Goal: Task Accomplishment & Management: Use online tool/utility

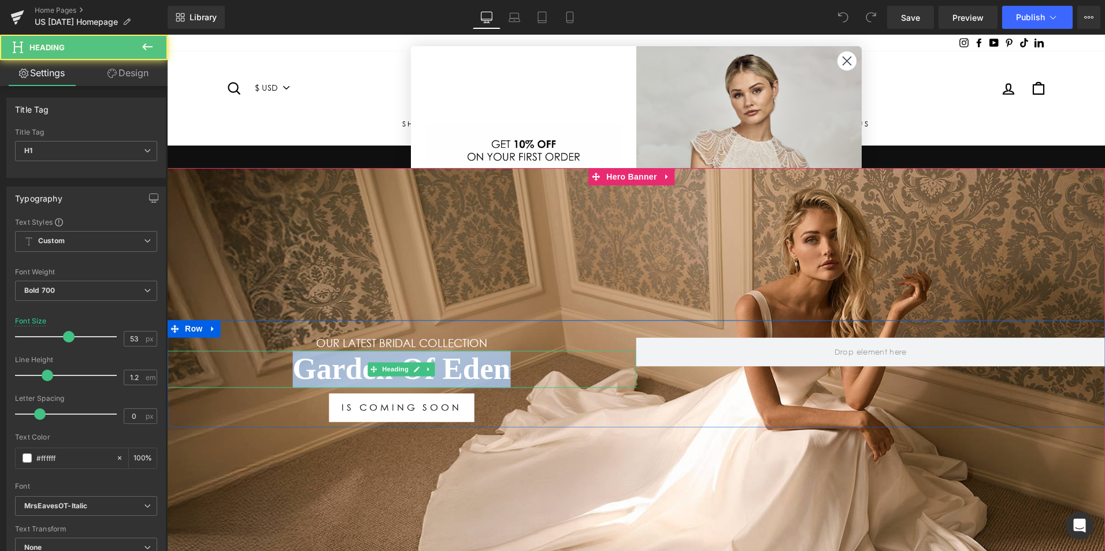
drag, startPoint x: 507, startPoint y: 366, endPoint x: 257, endPoint y: 362, distance: 249.7
click at [257, 362] on h1 "Garden Of Eden" at bounding box center [401, 369] width 469 height 37
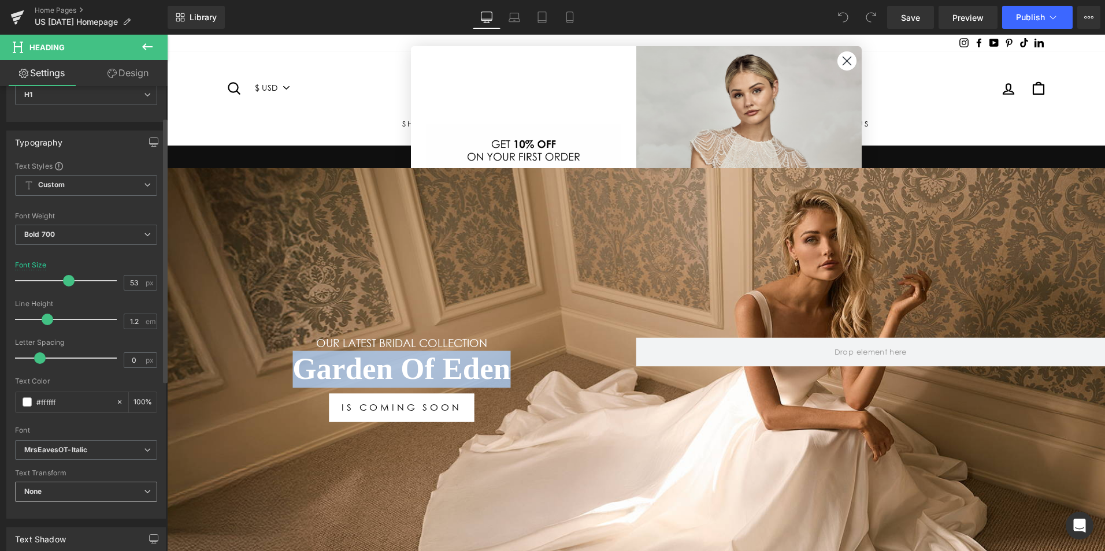
scroll to position [58, 0]
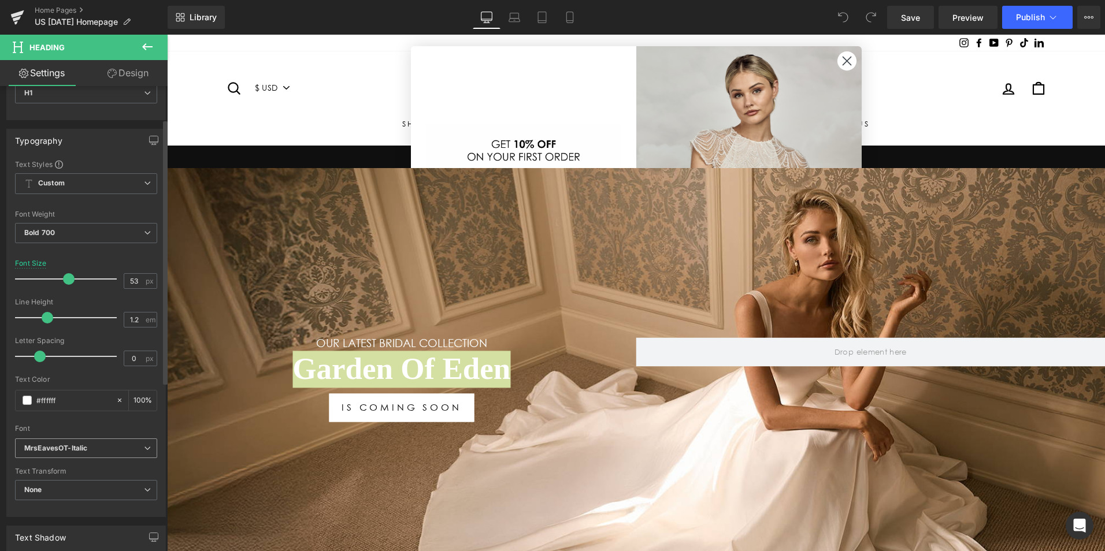
click at [119, 449] on b "MrsEavesOT-Italic" at bounding box center [84, 449] width 120 height 10
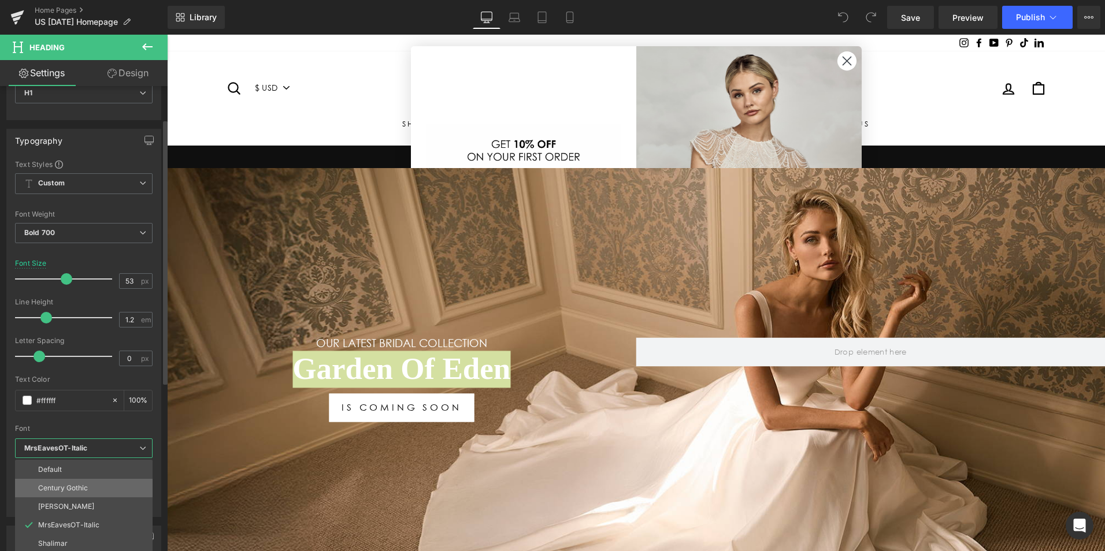
click at [98, 487] on li "Century Gothic" at bounding box center [84, 488] width 138 height 18
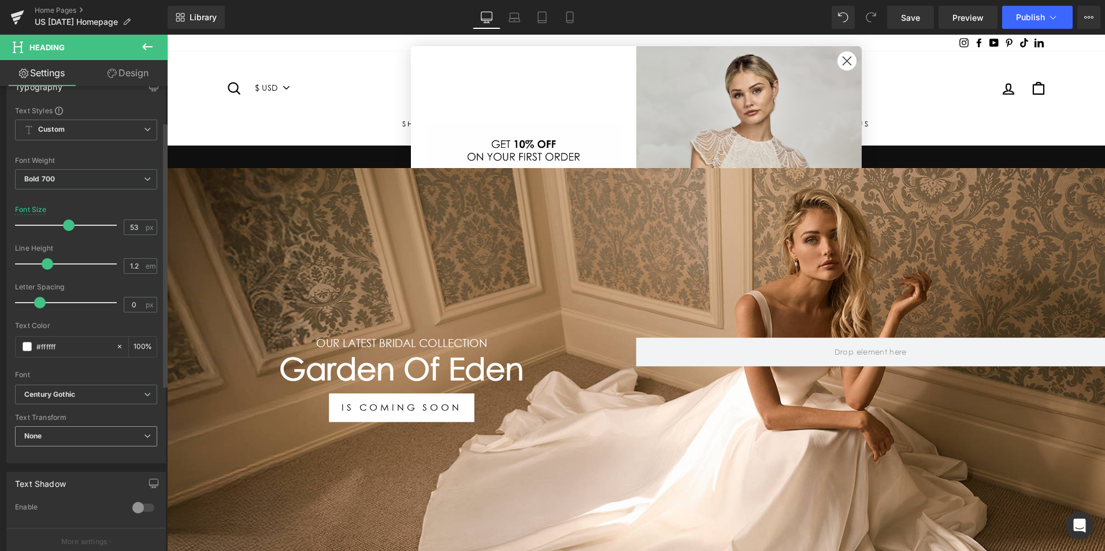
scroll to position [116, 0]
click at [114, 433] on span "None" at bounding box center [86, 432] width 142 height 20
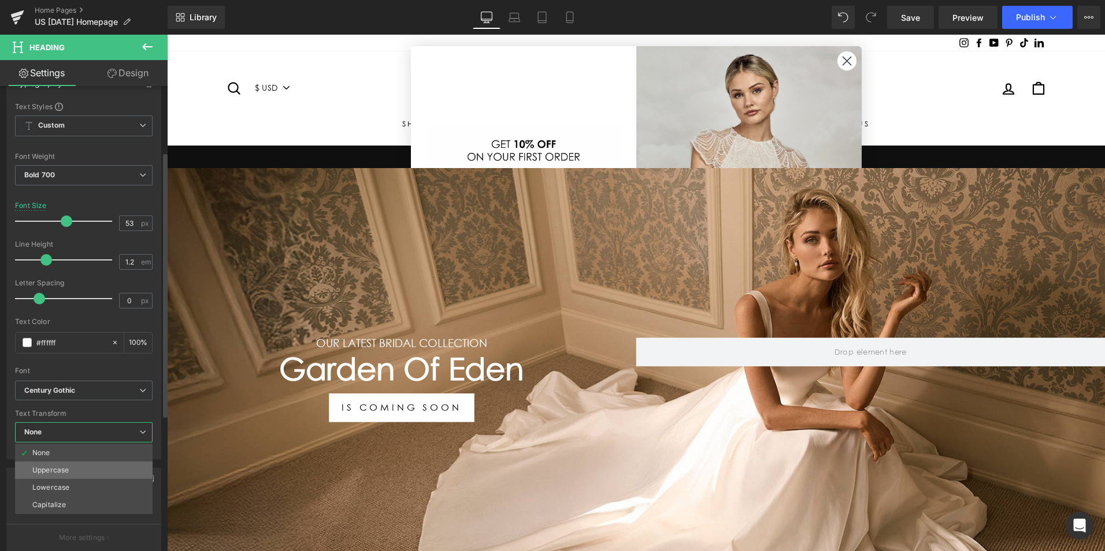
click at [102, 465] on li "Uppercase" at bounding box center [84, 470] width 138 height 17
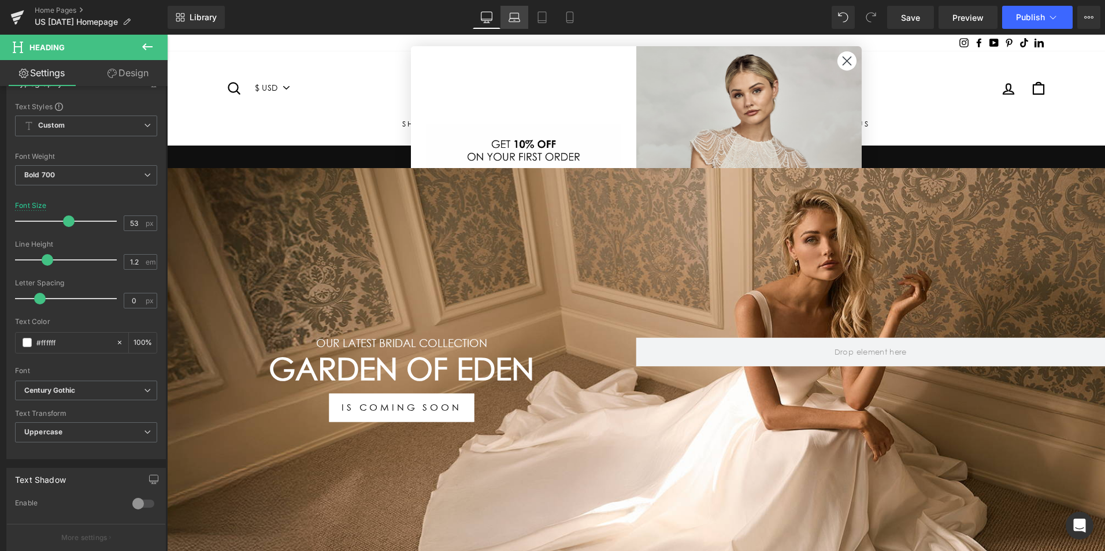
click at [516, 23] on link "Laptop" at bounding box center [514, 17] width 28 height 23
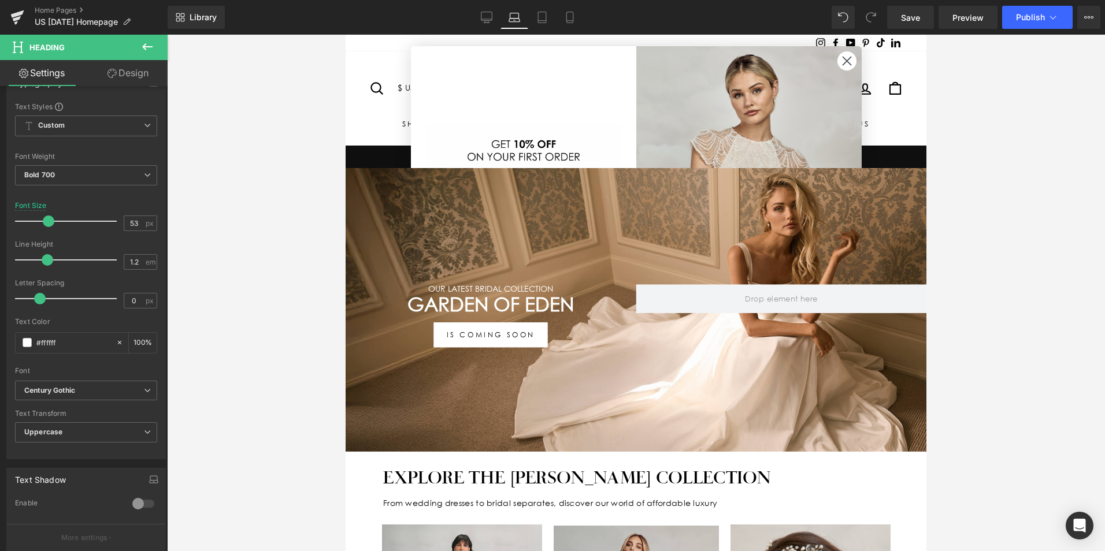
scroll to position [69, 0]
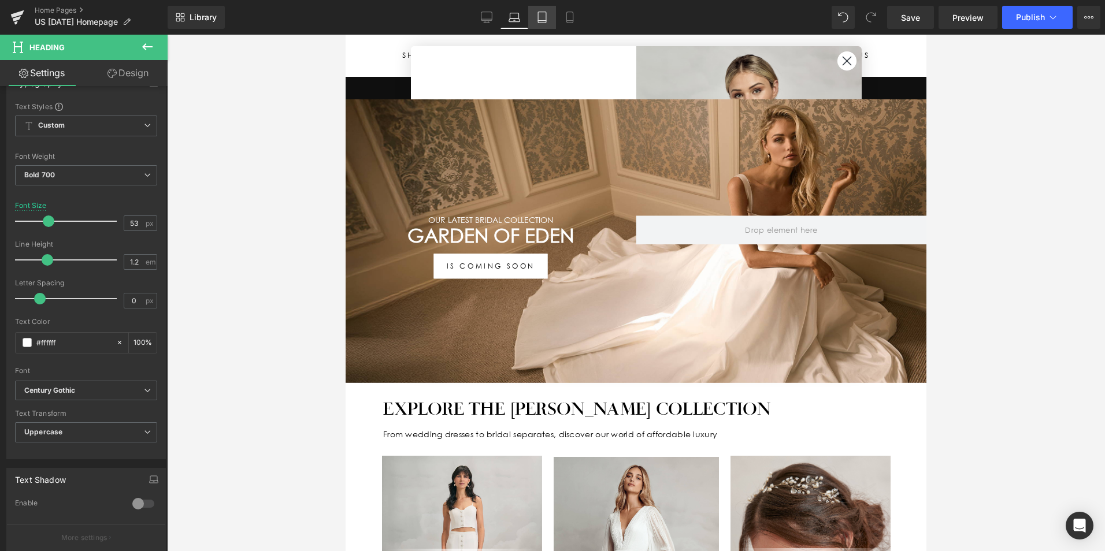
click at [531, 18] on link "Tablet" at bounding box center [542, 17] width 28 height 23
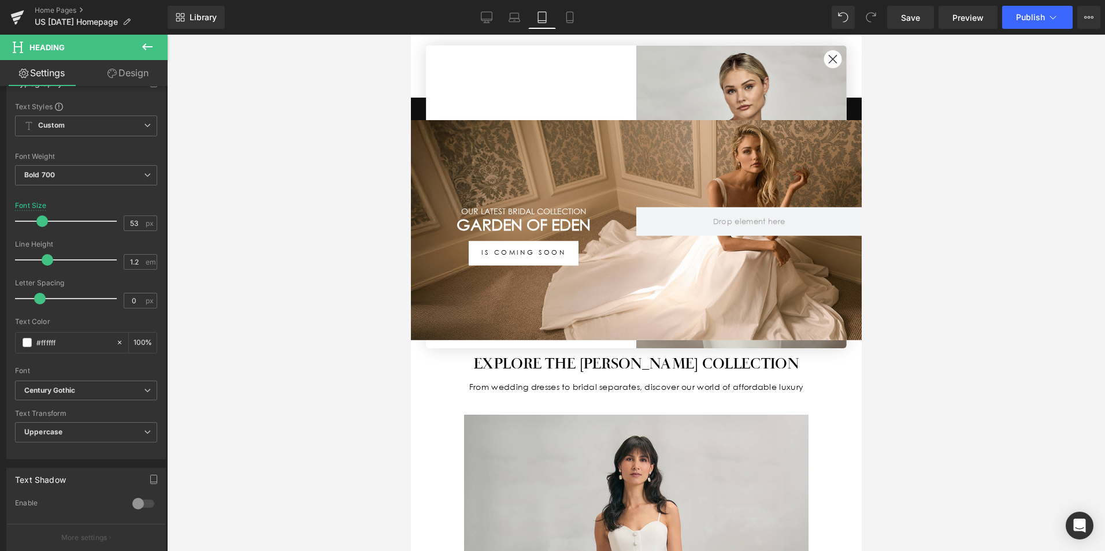
scroll to position [39, 0]
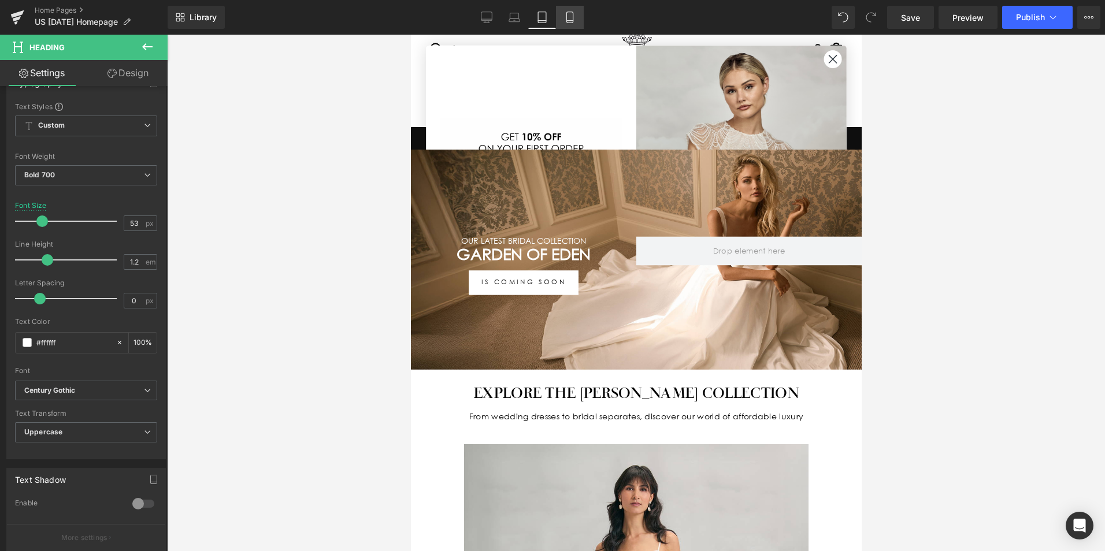
click at [567, 14] on icon at bounding box center [569, 17] width 6 height 11
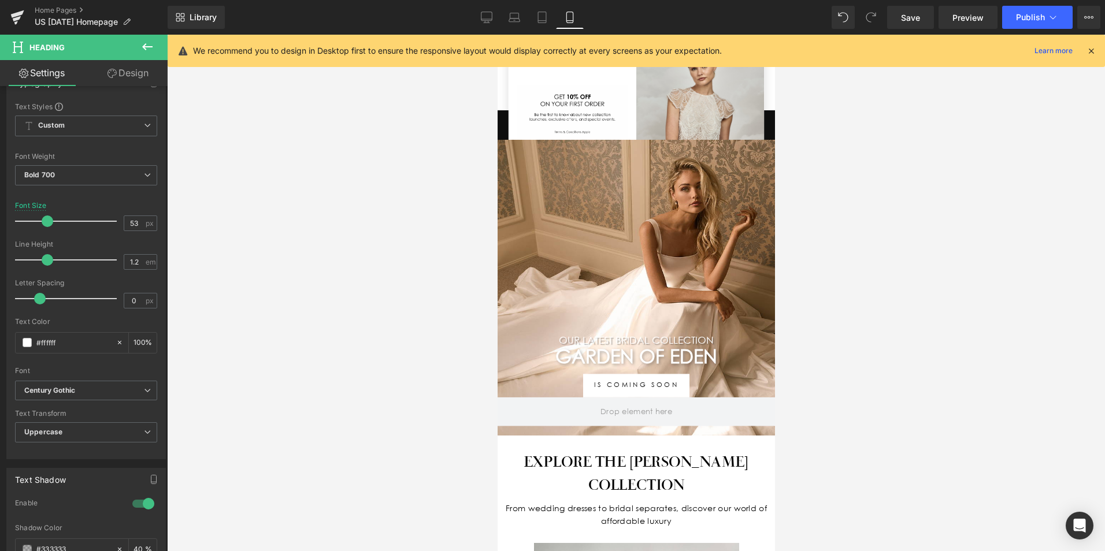
scroll to position [52, 0]
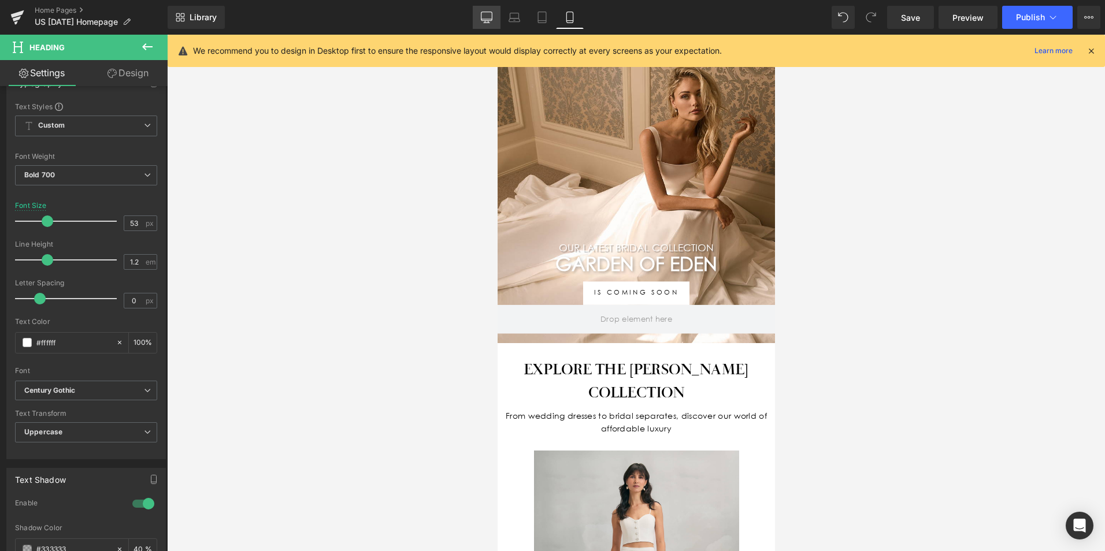
click at [489, 16] on icon at bounding box center [487, 18] width 12 height 12
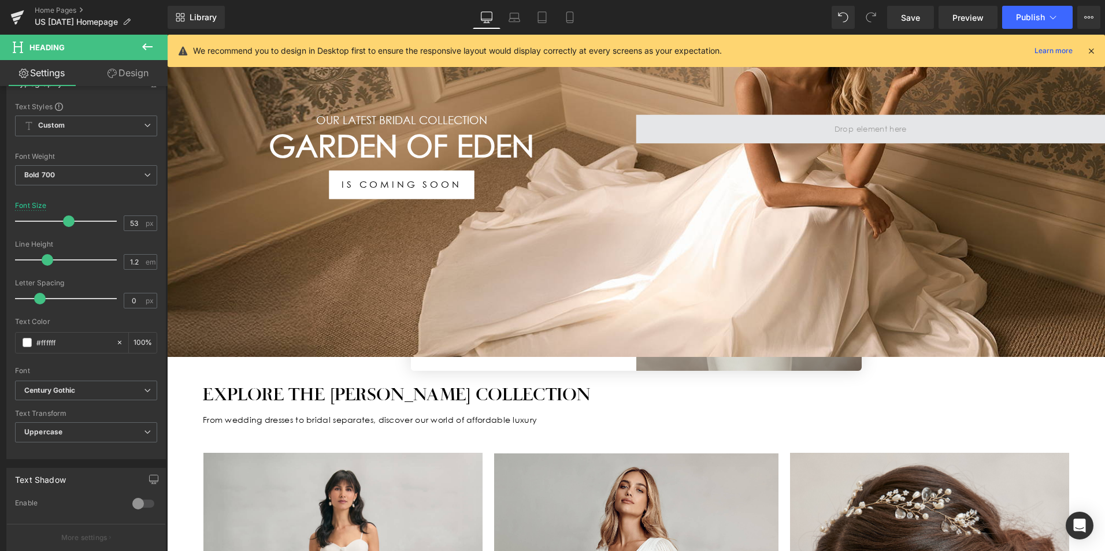
scroll to position [98, 0]
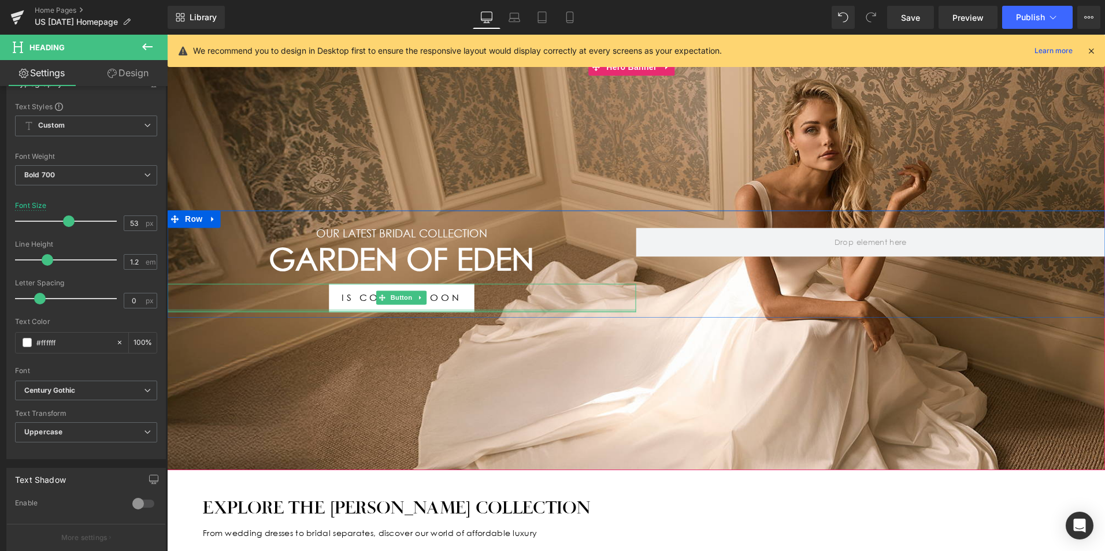
click at [465, 309] on div at bounding box center [401, 310] width 469 height 3
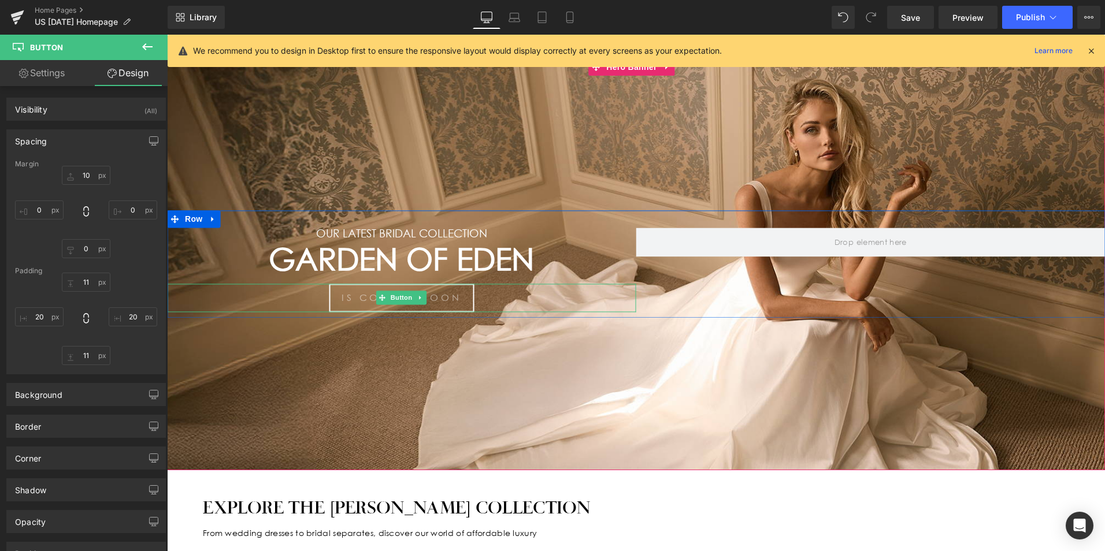
click at [465, 294] on link "IS COMING SOON" at bounding box center [401, 298] width 145 height 28
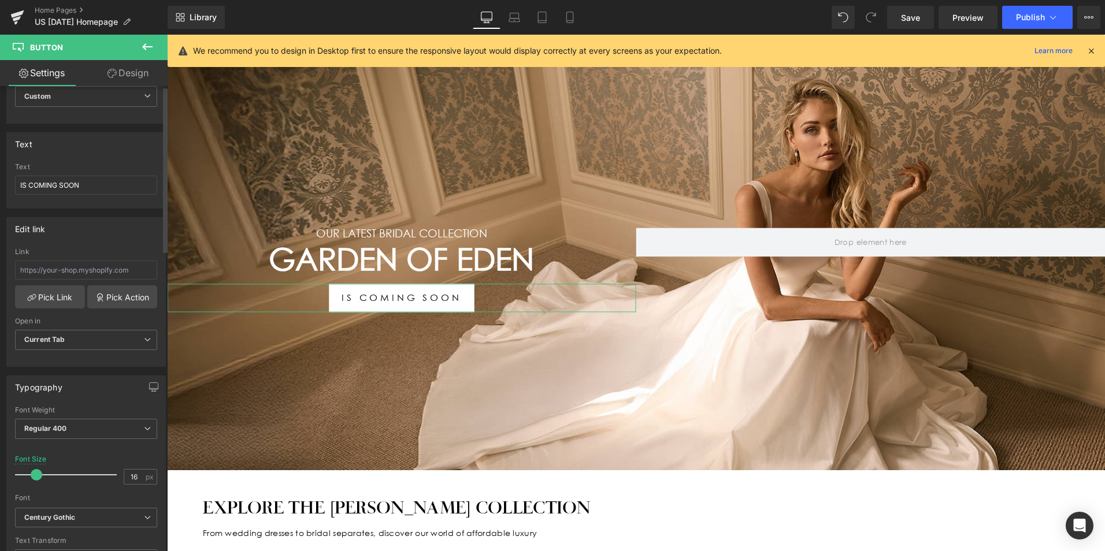
scroll to position [58, 0]
drag, startPoint x: 512, startPoint y: 14, endPoint x: 522, endPoint y: 16, distance: 10.5
click at [512, 13] on icon at bounding box center [515, 18] width 12 height 12
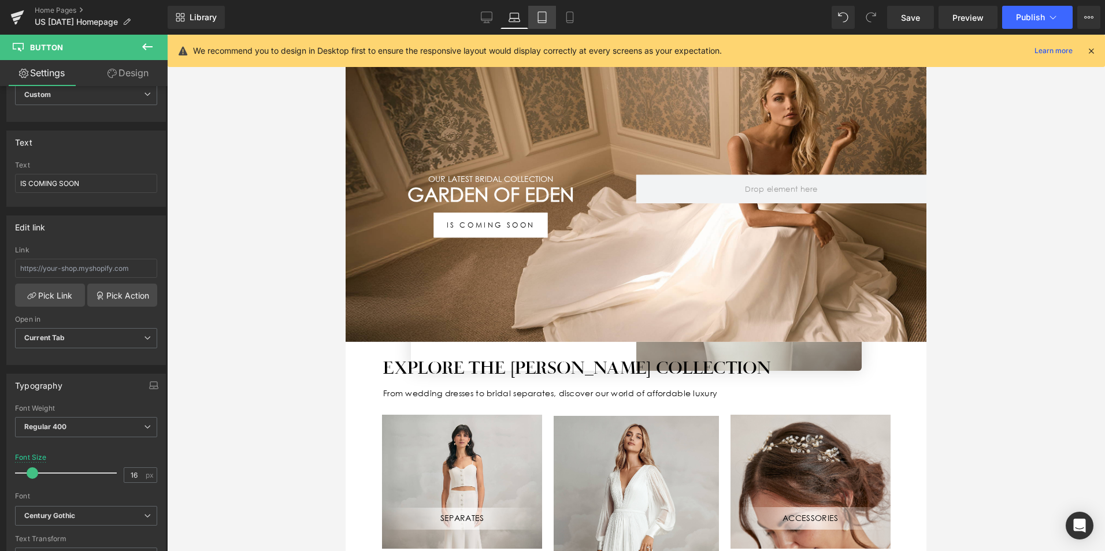
scroll to position [13, 0]
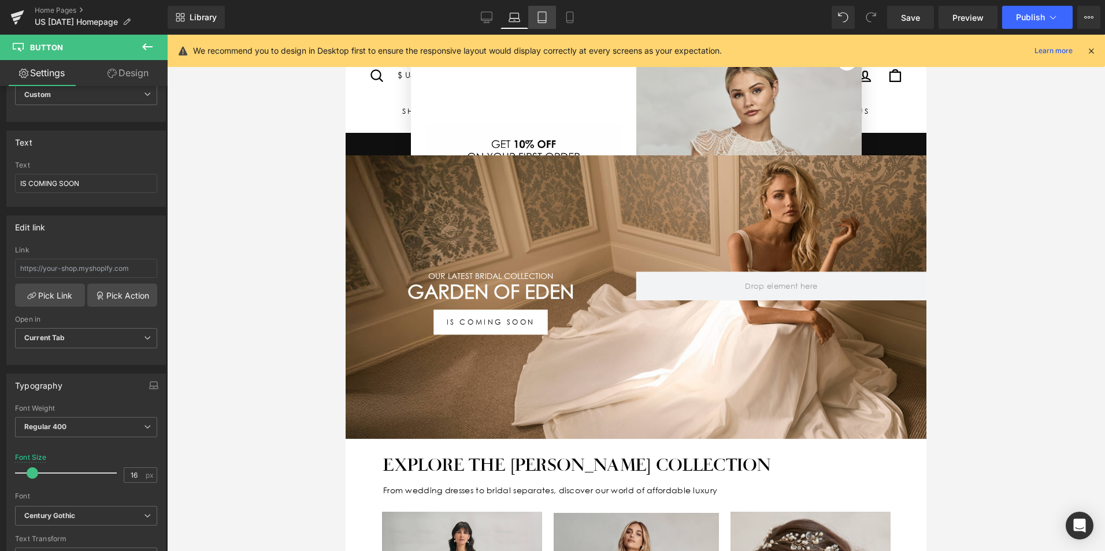
click at [541, 20] on icon at bounding box center [542, 18] width 12 height 12
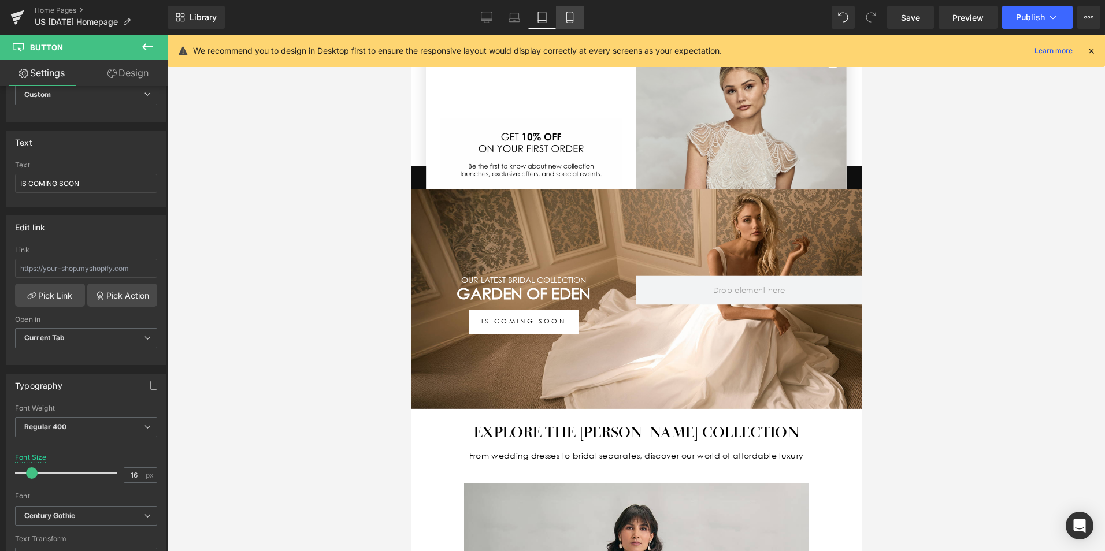
click at [563, 21] on link "Mobile" at bounding box center [570, 17] width 28 height 23
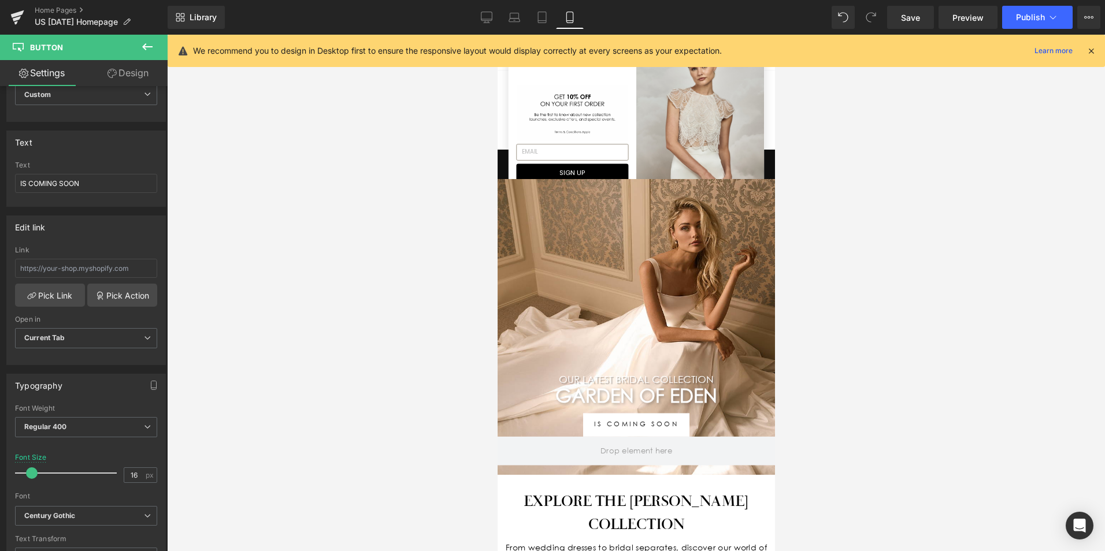
scroll to position [16, 0]
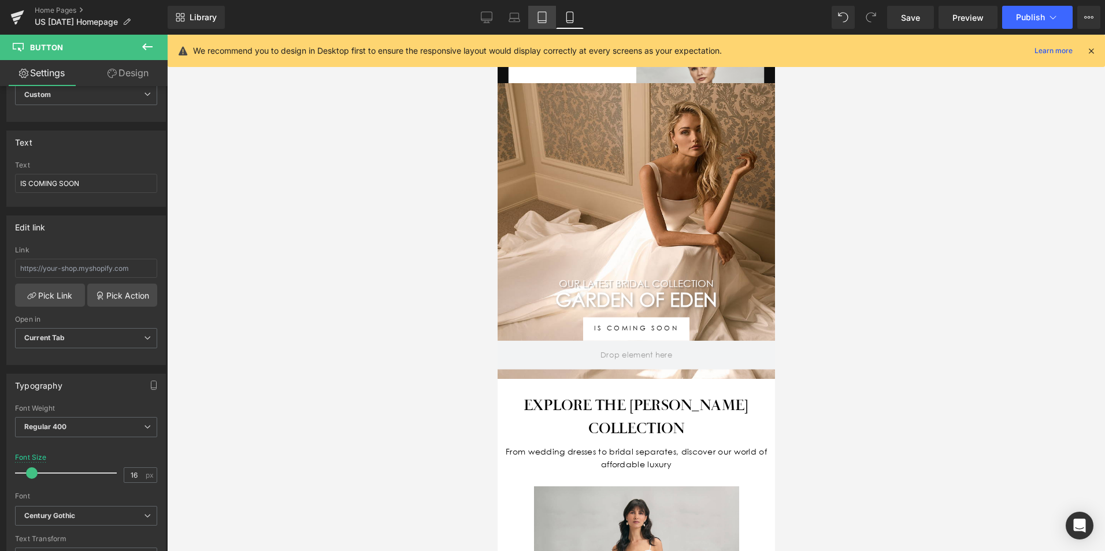
click at [542, 16] on icon at bounding box center [542, 18] width 12 height 12
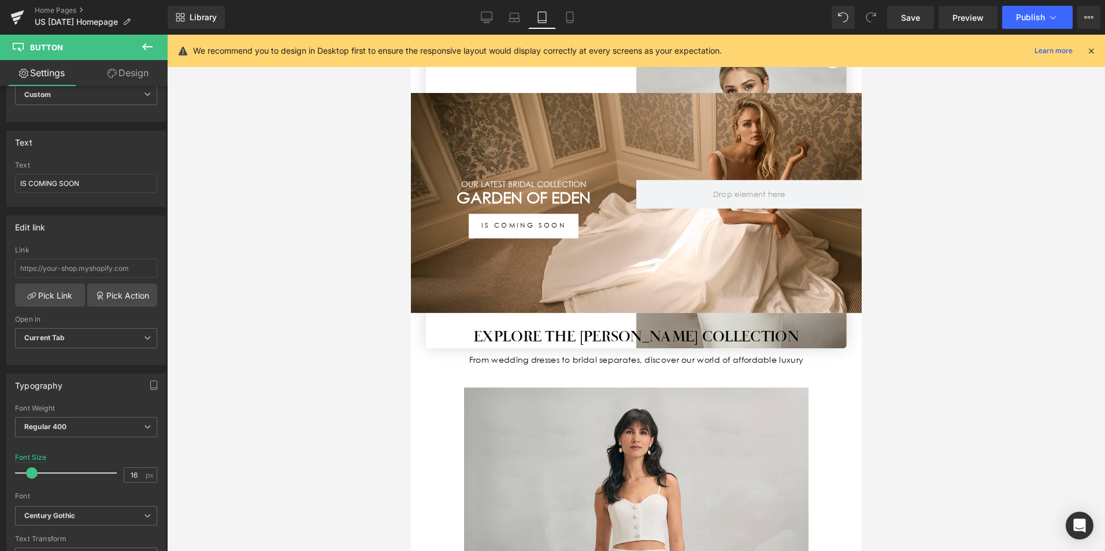
scroll to position [50, 0]
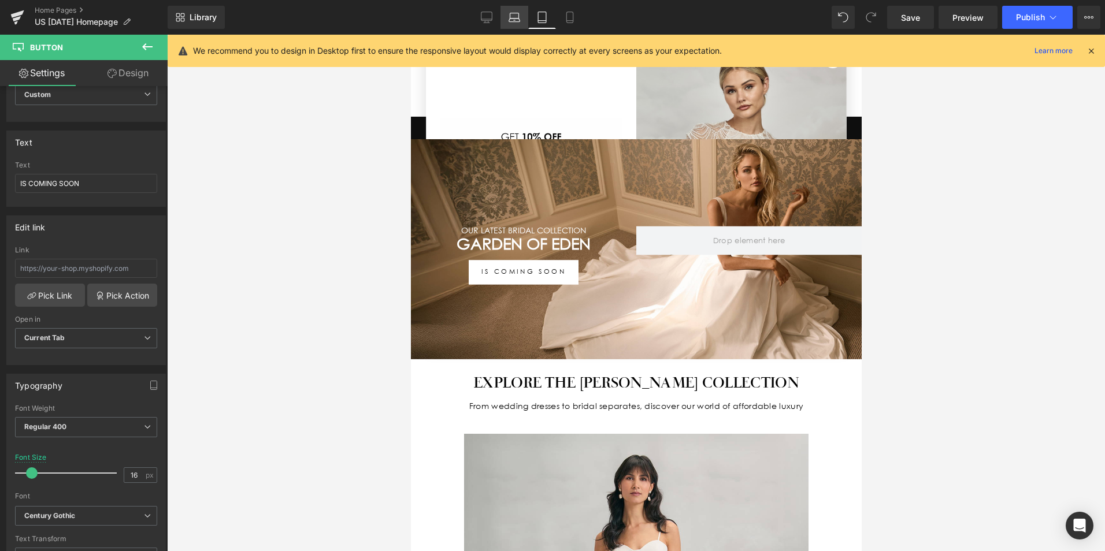
click at [506, 16] on link "Laptop" at bounding box center [514, 17] width 28 height 23
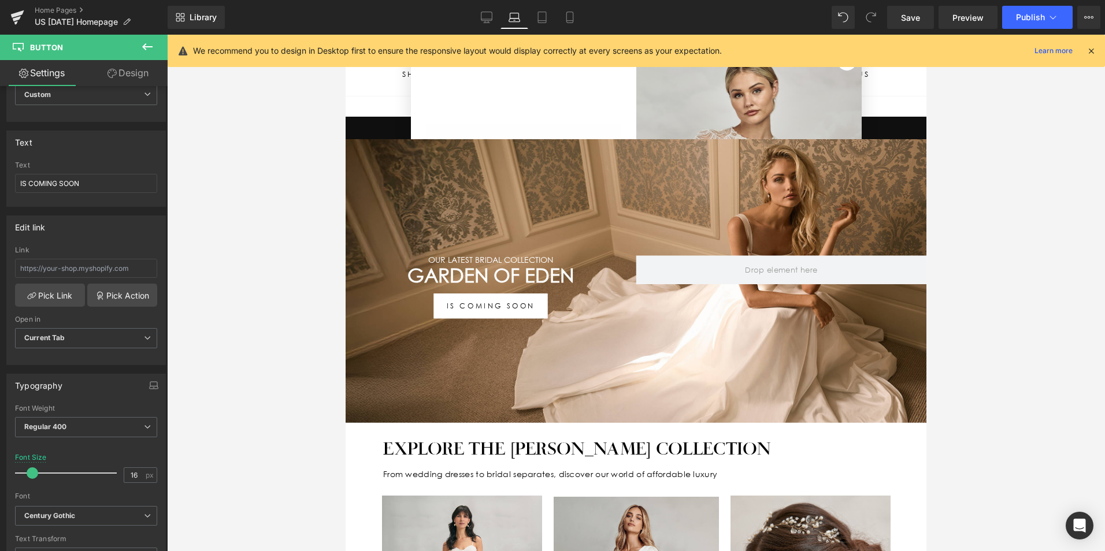
scroll to position [83, 0]
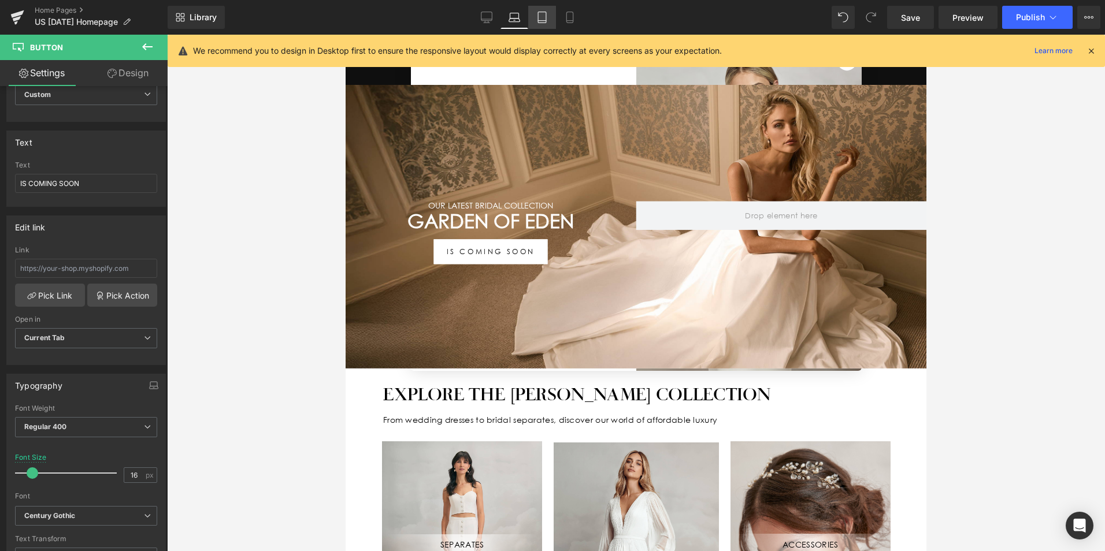
click at [549, 18] on link "Tablet" at bounding box center [542, 17] width 28 height 23
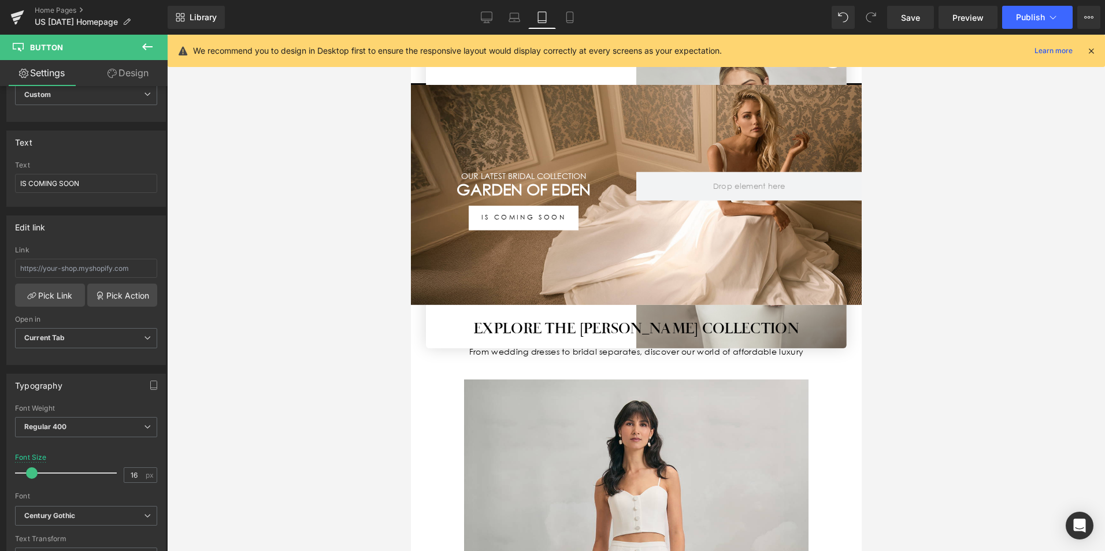
scroll to position [50, 0]
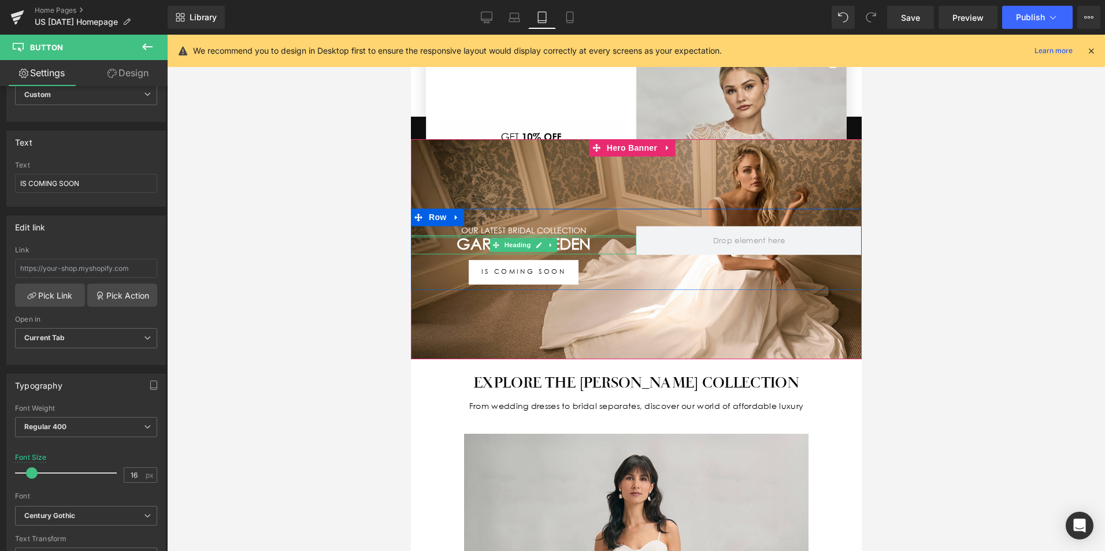
click at [410, 35] on div at bounding box center [410, 35] width 0 height 0
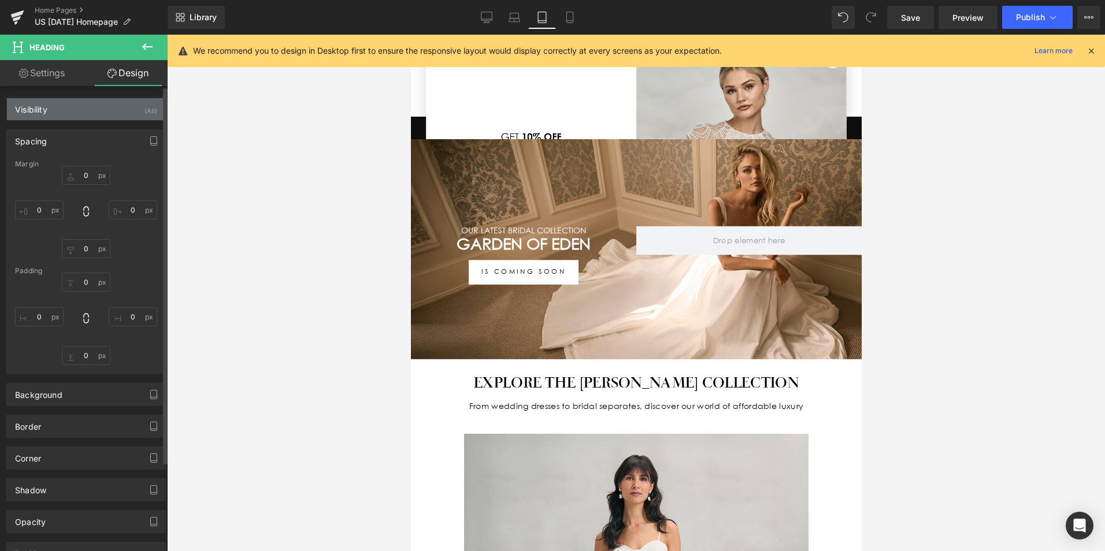
click at [58, 114] on div "Visibility (All)" at bounding box center [86, 109] width 158 height 22
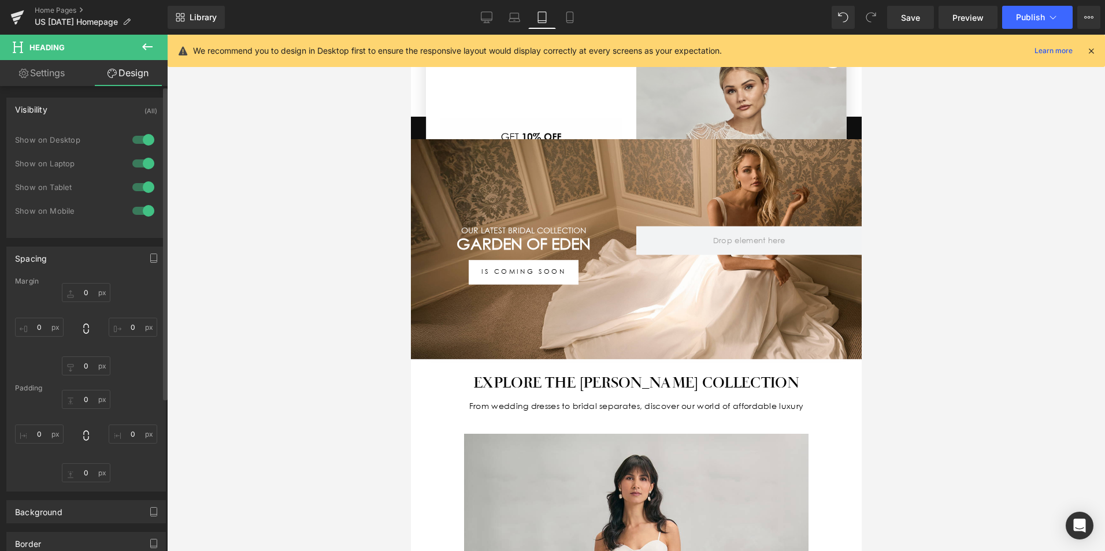
click at [58, 114] on div "Visibility (All)" at bounding box center [86, 109] width 158 height 22
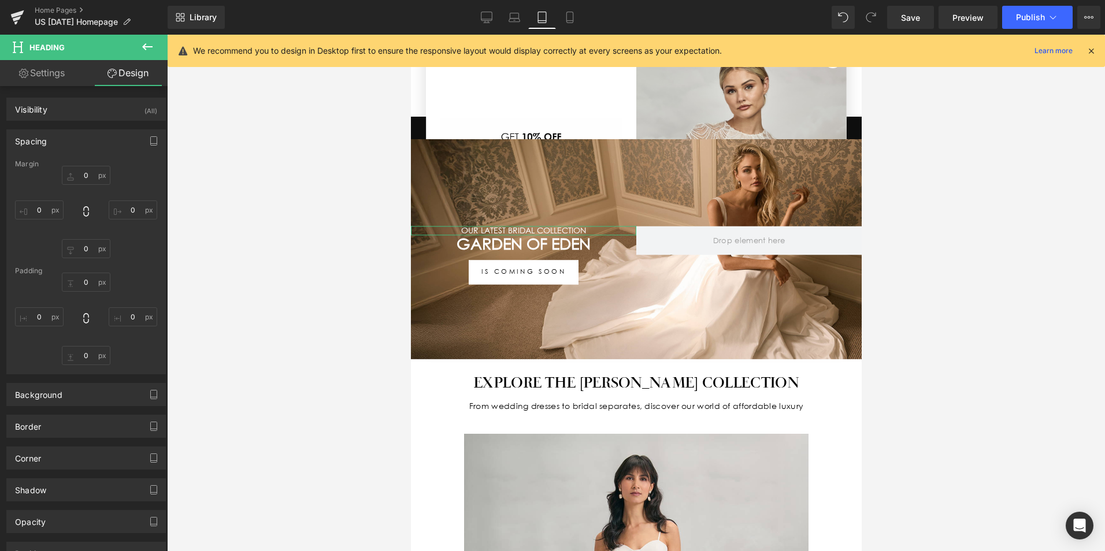
click at [142, 63] on link "Design" at bounding box center [128, 73] width 84 height 26
click at [150, 42] on icon at bounding box center [147, 47] width 14 height 14
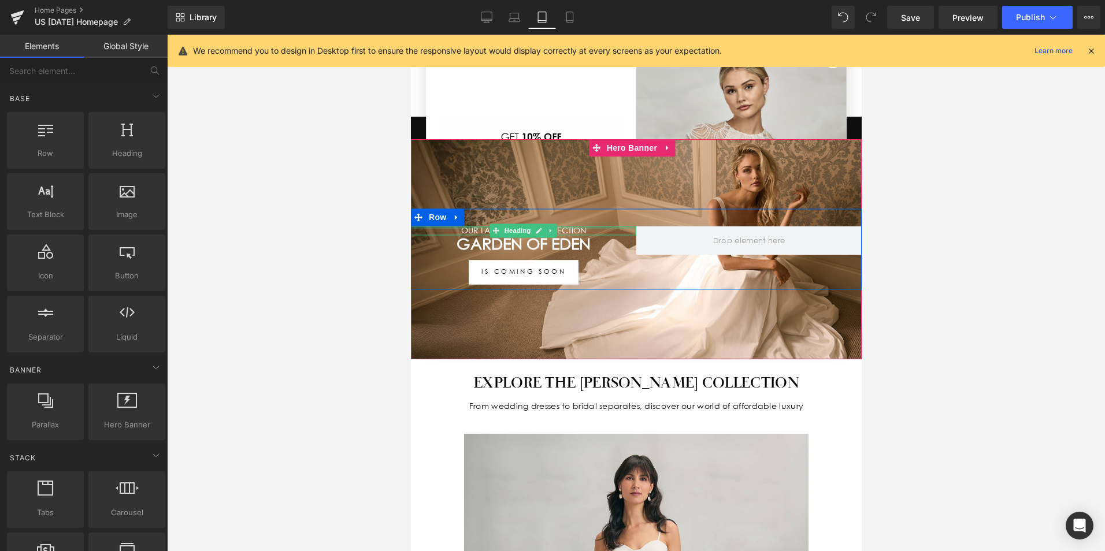
click at [558, 226] on div at bounding box center [522, 227] width 225 height 3
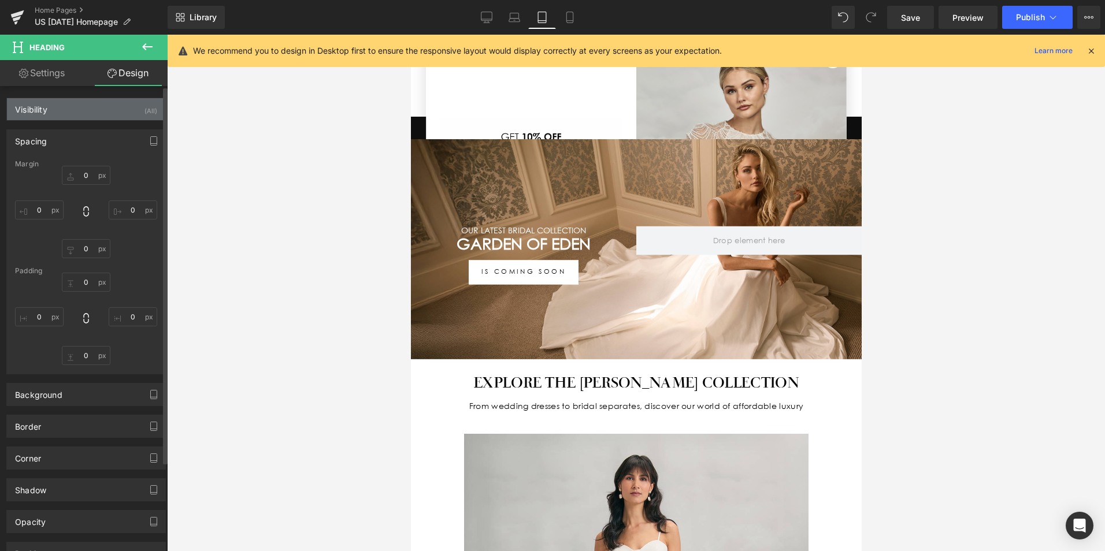
click at [82, 112] on div "Visibility (All)" at bounding box center [86, 109] width 158 height 22
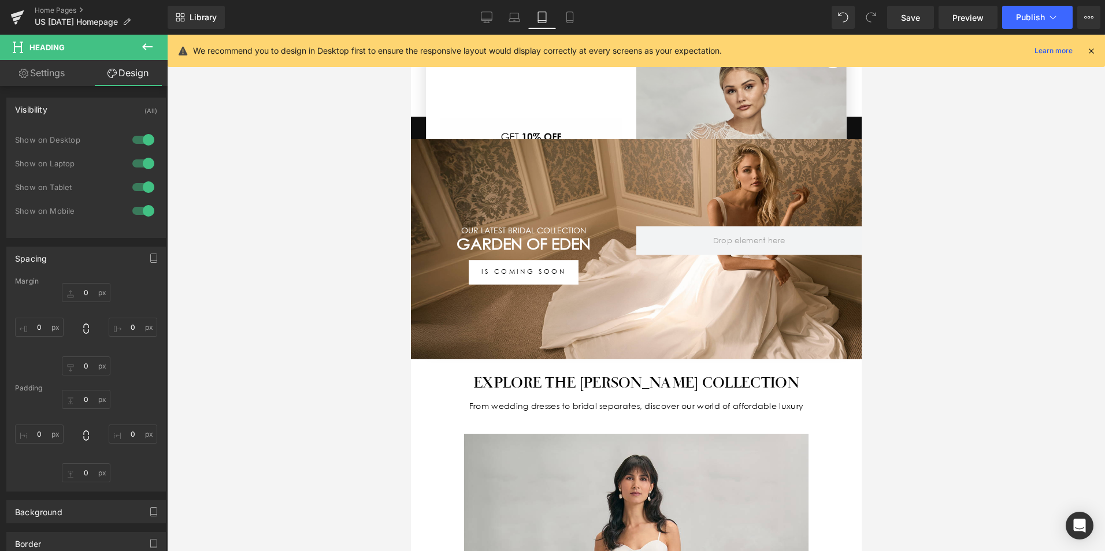
click at [53, 76] on link "Settings" at bounding box center [42, 73] width 84 height 26
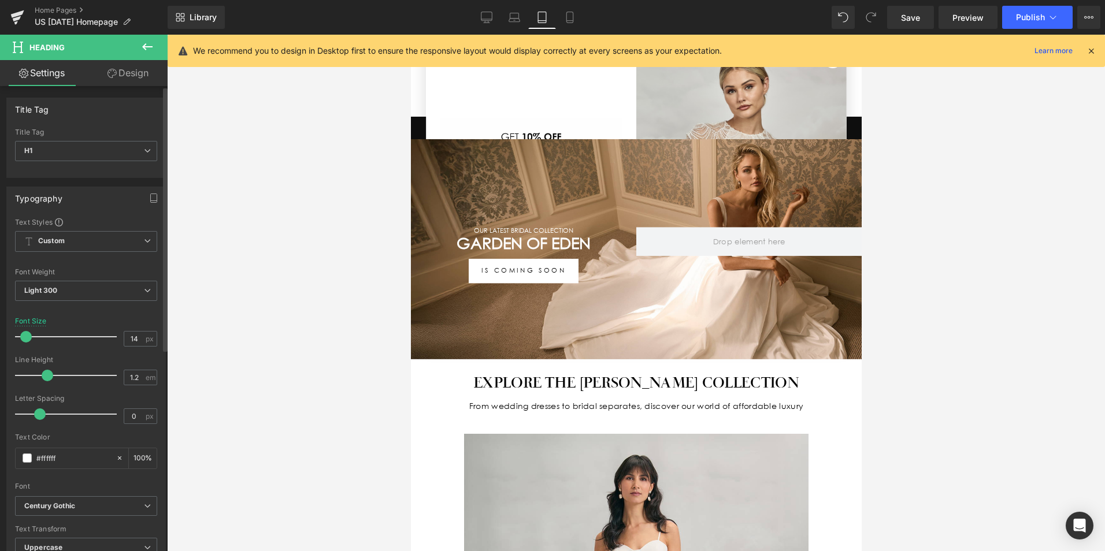
click at [23, 336] on span at bounding box center [26, 337] width 12 height 12
click at [23, 339] on span at bounding box center [25, 337] width 12 height 12
click at [568, 18] on icon at bounding box center [570, 18] width 12 height 12
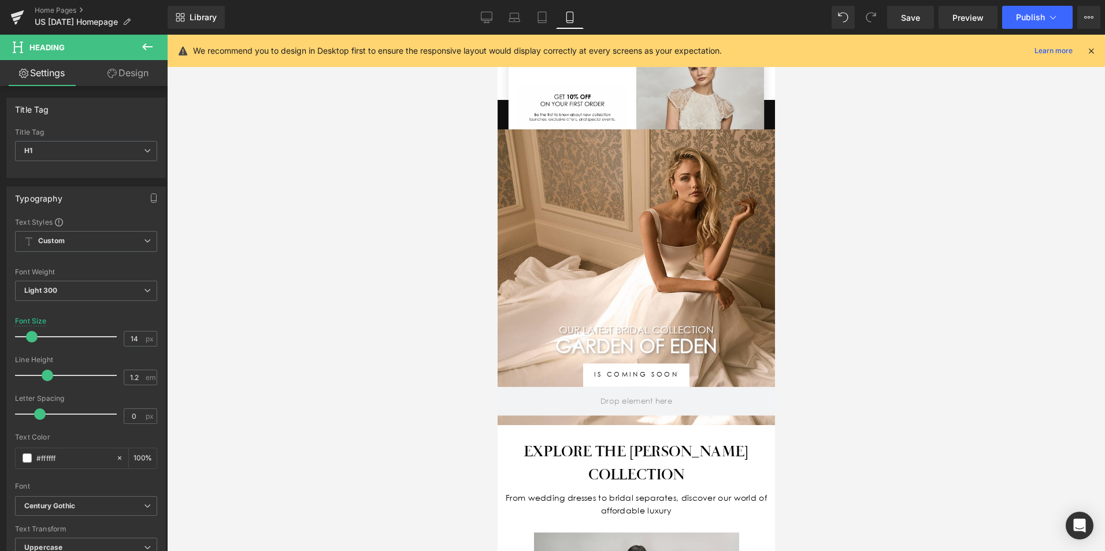
scroll to position [59, 0]
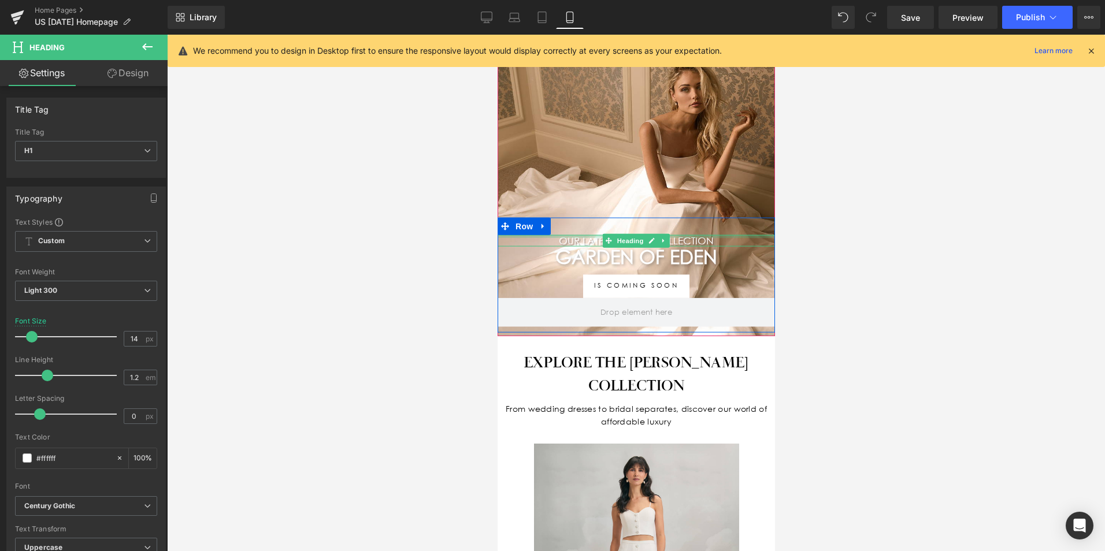
click at [701, 235] on div at bounding box center [635, 236] width 277 height 3
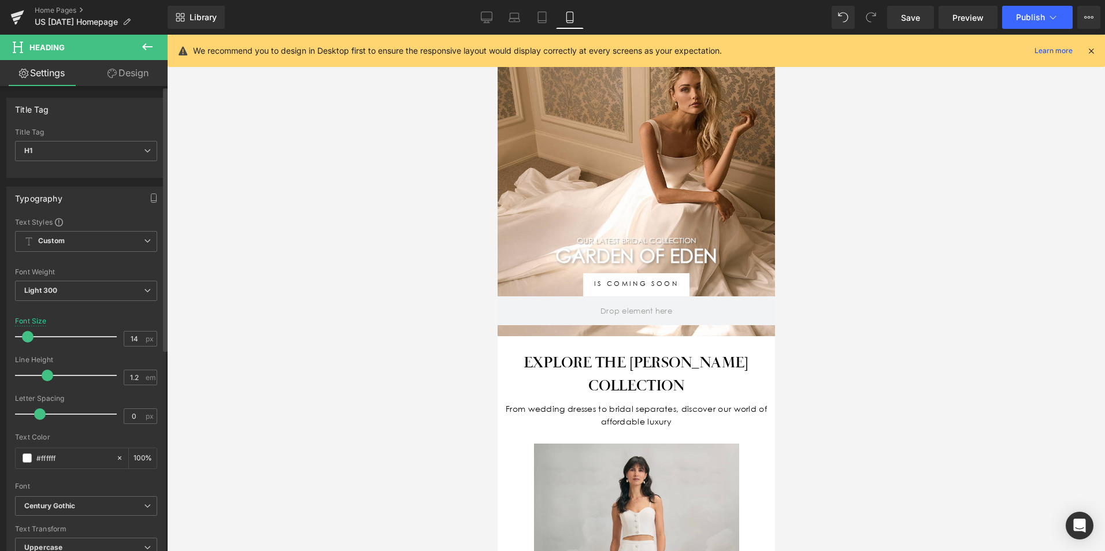
drag, startPoint x: 33, startPoint y: 335, endPoint x: 29, endPoint y: 331, distance: 6.1
click at [29, 331] on div at bounding box center [69, 336] width 96 height 23
click at [1041, 17] on span "Publish" at bounding box center [1030, 17] width 29 height 9
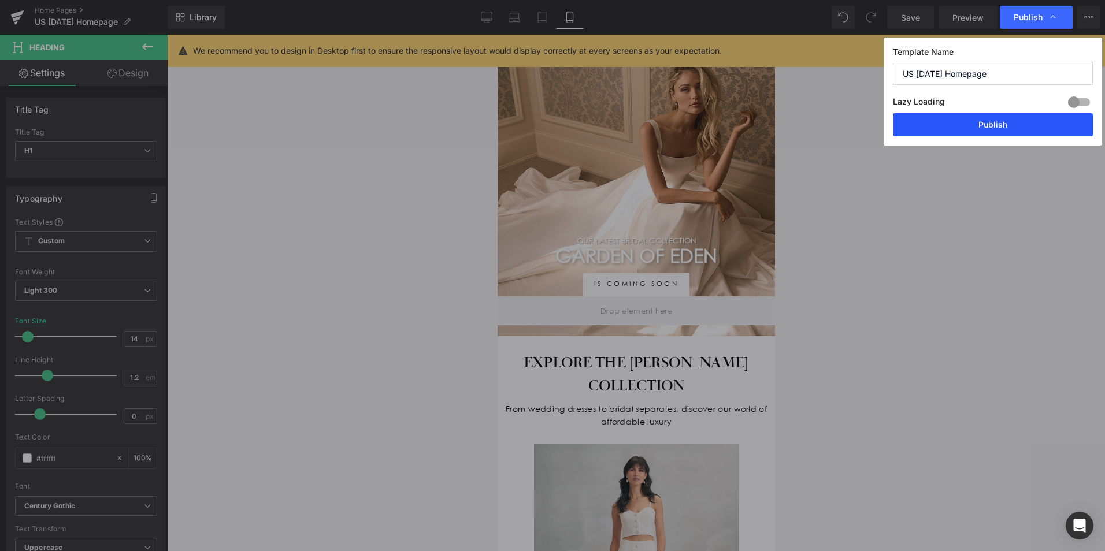
click at [1010, 120] on button "Publish" at bounding box center [993, 124] width 200 height 23
